Goal: Task Accomplishment & Management: Manage account settings

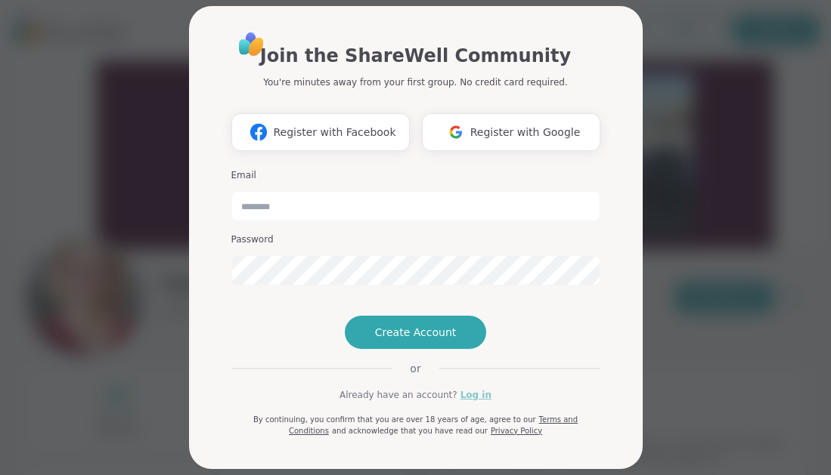
click at [475, 402] on link "Log in" at bounding box center [475, 395] width 31 height 14
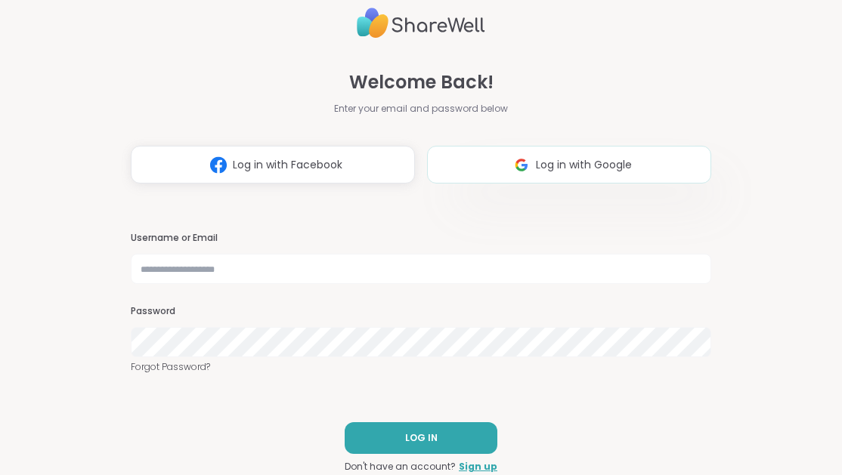
click at [536, 164] on span "Log in with Google" at bounding box center [584, 165] width 96 height 16
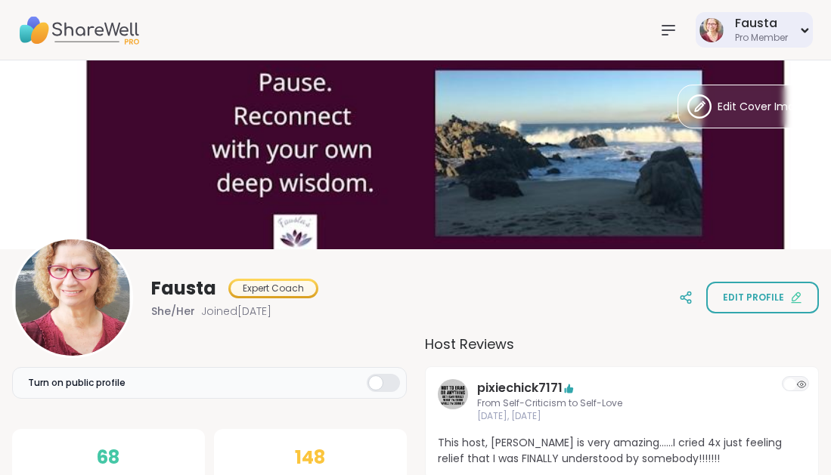
click at [742, 21] on div "Fausta" at bounding box center [761, 23] width 53 height 17
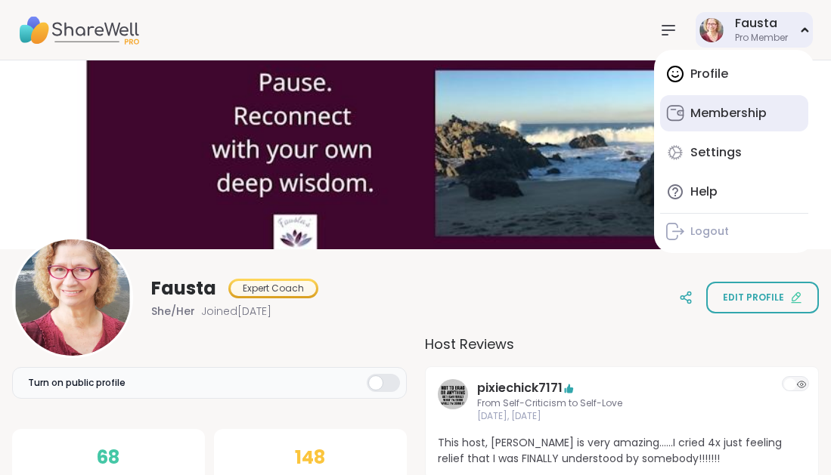
click at [738, 110] on div "Membership" at bounding box center [728, 113] width 76 height 17
